Goal: Task Accomplishment & Management: Complete application form

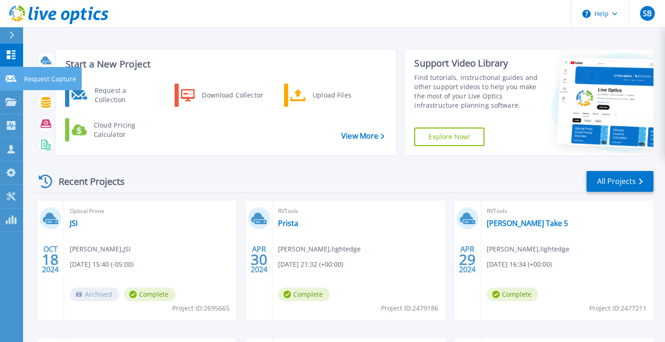
click at [17, 78] on link "Request Capture Request Capture" at bounding box center [11, 79] width 23 height 24
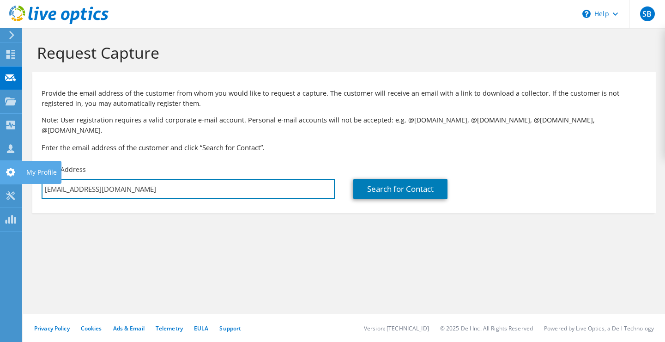
drag, startPoint x: 201, startPoint y: 179, endPoint x: 14, endPoint y: 161, distance: 187.8
click at [14, 162] on div "SB Partner Team Member [PERSON_NAME] [EMAIL_ADDRESS][DOMAIN_NAME] lightedge My …" at bounding box center [332, 171] width 665 height 342
paste input "[PERSON_NAME] <[EMAIL_ADDRESS][DOMAIN_NAME]>"
click at [100, 180] on input "[PERSON_NAME] <[EMAIL_ADDRESS][DOMAIN_NAME]>" at bounding box center [188, 189] width 293 height 20
drag, startPoint x: 100, startPoint y: 180, endPoint x: 43, endPoint y: 174, distance: 57.1
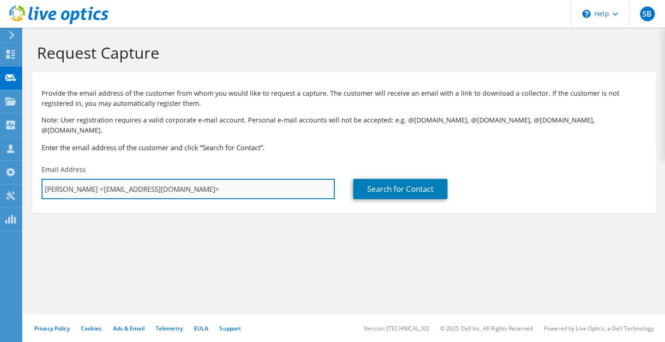
click at [43, 179] on input "[PERSON_NAME] <[EMAIL_ADDRESS][DOMAIN_NAME]>" at bounding box center [188, 189] width 293 height 20
click at [184, 179] on input "[EMAIL_ADDRESS][DOMAIN_NAME]>" at bounding box center [188, 189] width 293 height 20
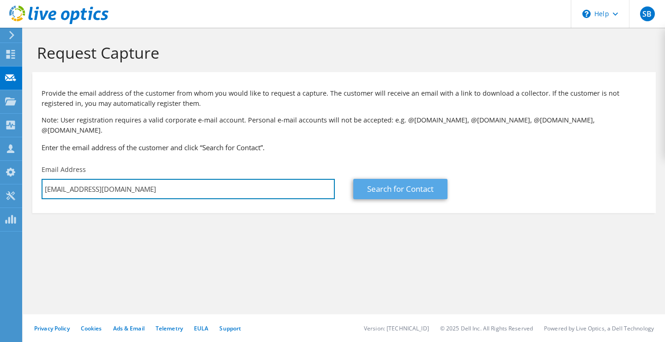
type input "[EMAIL_ADDRESS][DOMAIN_NAME]"
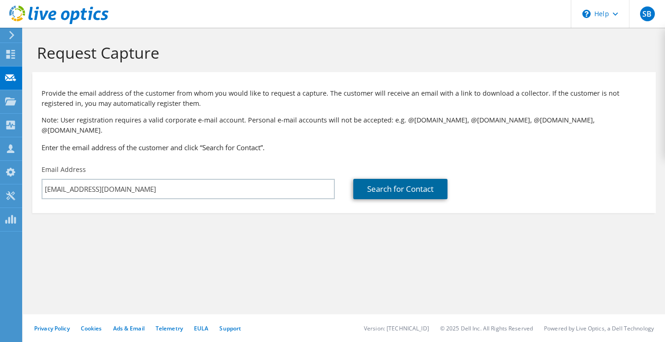
click at [376, 179] on link "Search for Contact" at bounding box center [400, 189] width 94 height 20
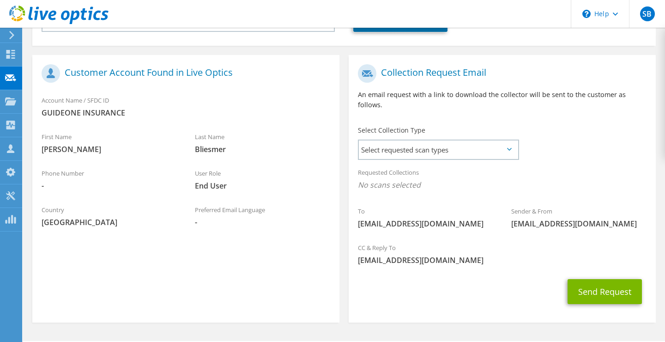
scroll to position [171, 0]
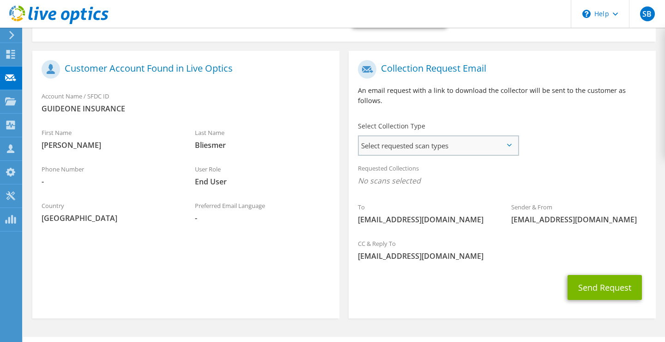
click at [394, 136] on span "Select requested scan types" at bounding box center [438, 145] width 159 height 18
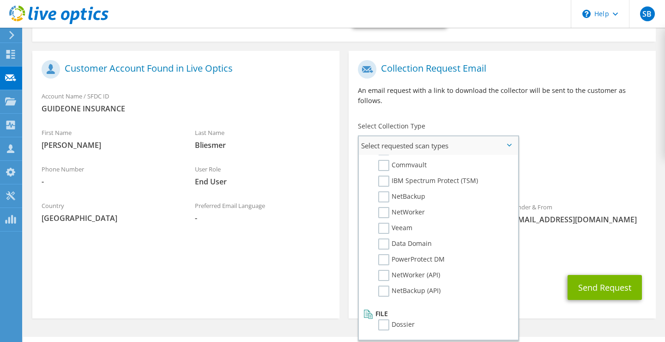
scroll to position [0, 0]
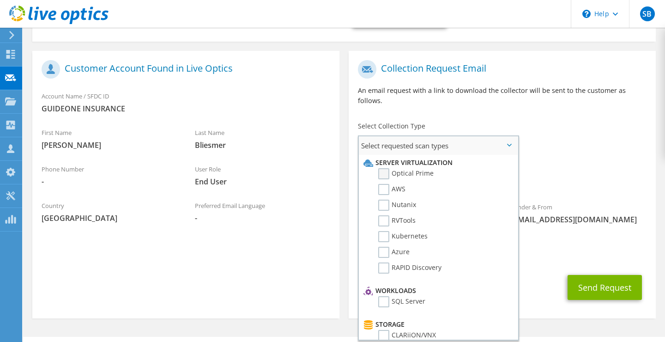
click at [395, 168] on label "Optical Prime" at bounding box center [405, 173] width 55 height 11
click at [0, 0] on input "Optical Prime" at bounding box center [0, 0] width 0 height 0
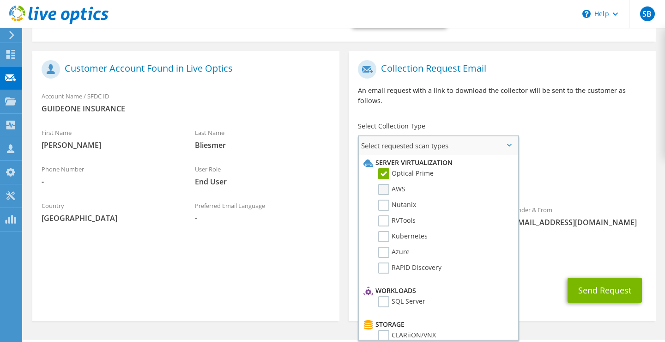
click at [400, 184] on label "AWS" at bounding box center [391, 189] width 27 height 11
click at [0, 0] on input "AWS" at bounding box center [0, 0] width 0 height 0
click at [470, 95] on div "Collection Request Email An email request with a link to download the collector…" at bounding box center [501, 85] width 307 height 61
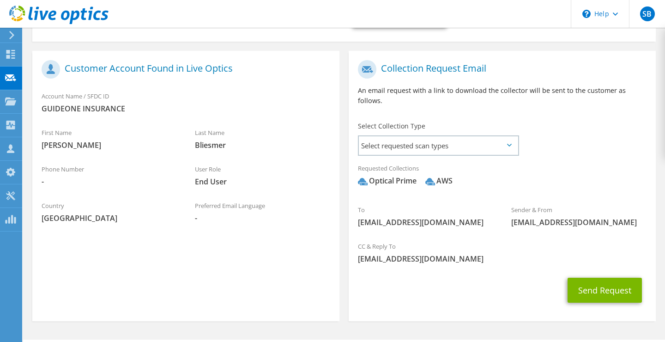
scroll to position [177, 0]
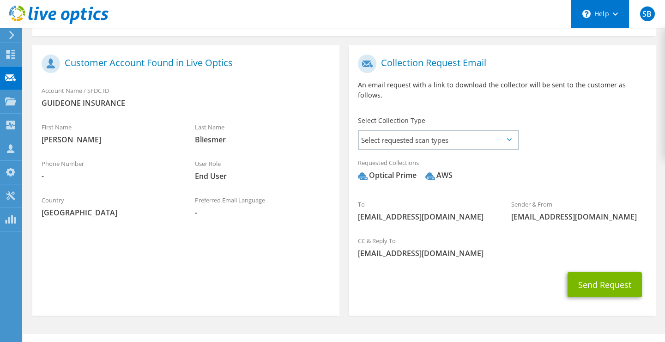
click at [587, 19] on div "\n Help" at bounding box center [599, 14] width 58 height 28
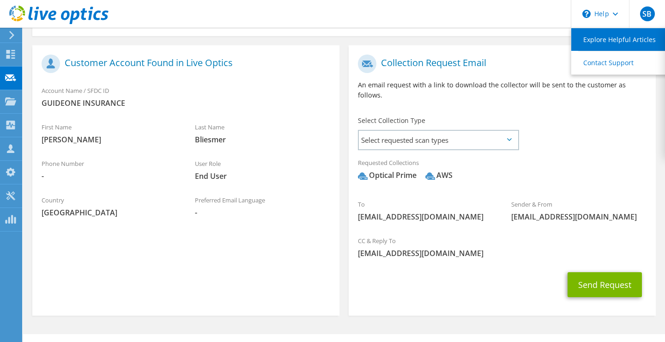
click at [583, 44] on link "Explore Helpful Articles" at bounding box center [622, 39] width 103 height 23
click at [415, 131] on span "Select requested scan types" at bounding box center [438, 140] width 159 height 18
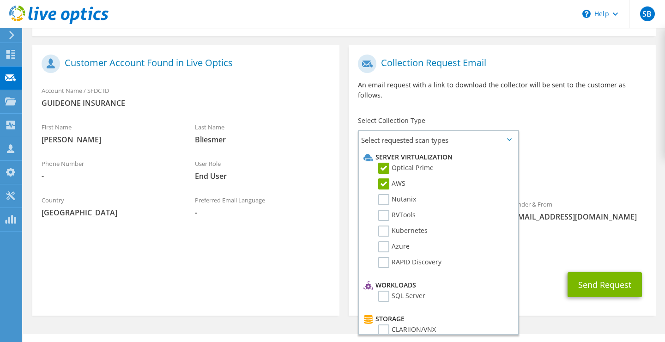
click at [560, 94] on div "To [EMAIL_ADDRESS][DOMAIN_NAME] Sender & From [EMAIL_ADDRESS][DOMAIN_NAME]" at bounding box center [501, 140] width 307 height 181
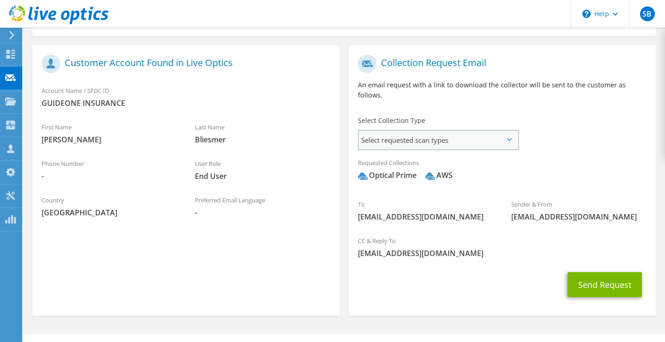
click at [495, 131] on span "Select requested scan types" at bounding box center [438, 140] width 159 height 18
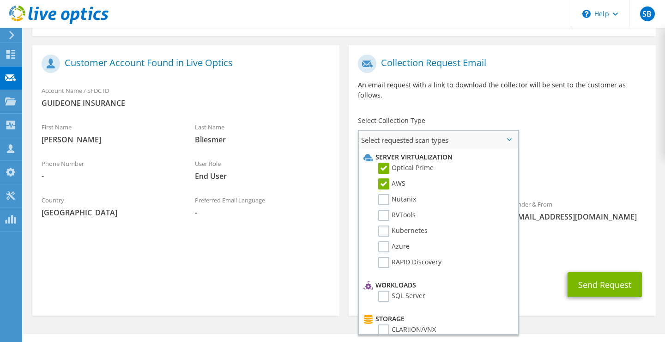
click at [495, 131] on span "Select requested scan types" at bounding box center [438, 140] width 159 height 18
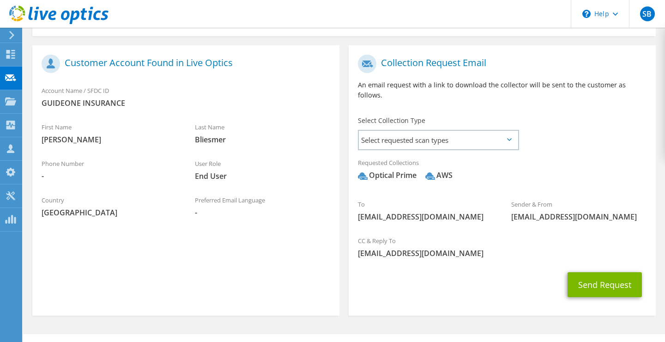
click at [541, 90] on div "Collection Request Email An email request with a link to download the collector…" at bounding box center [501, 80] width 307 height 61
click at [586, 272] on button "Send Request" at bounding box center [604, 284] width 74 height 25
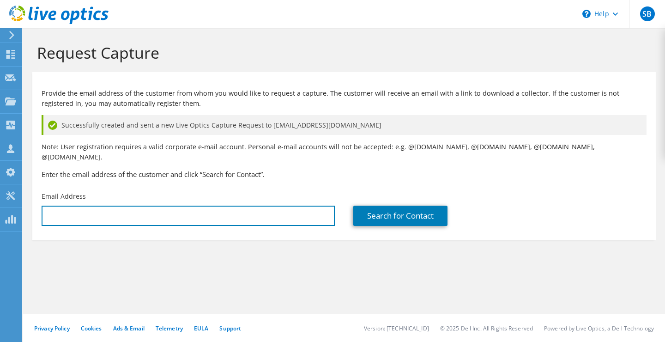
type input "[EMAIL_ADDRESS][DOMAIN_NAME]"
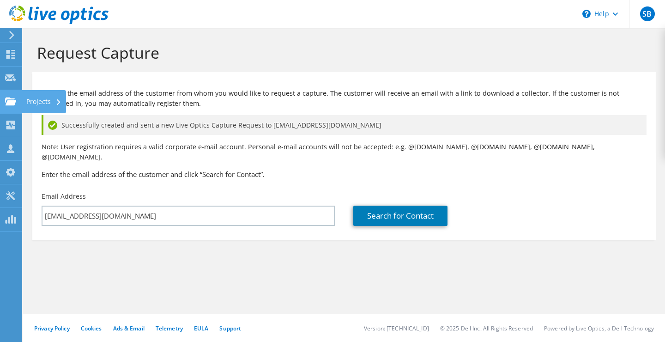
click at [15, 97] on icon at bounding box center [10, 101] width 11 height 9
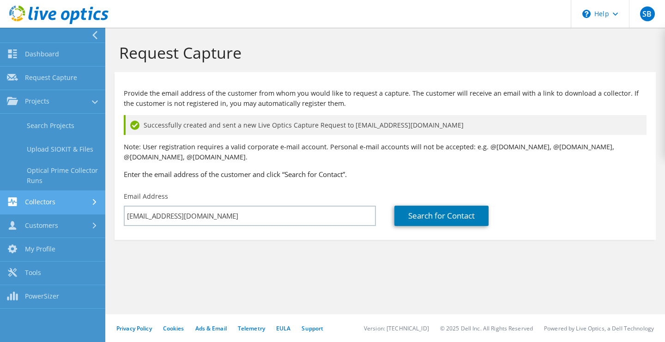
click at [42, 205] on link "Collectors" at bounding box center [52, 203] width 105 height 24
